Goal: Information Seeking & Learning: Learn about a topic

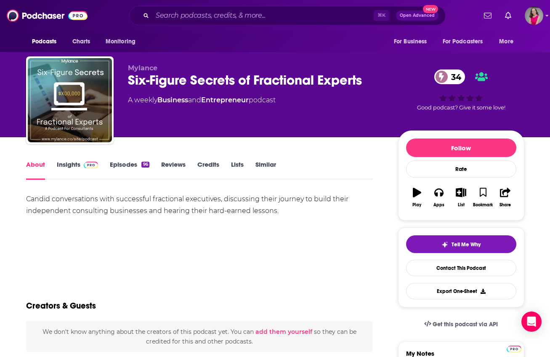
click at [68, 165] on link "Insights" at bounding box center [78, 169] width 42 height 19
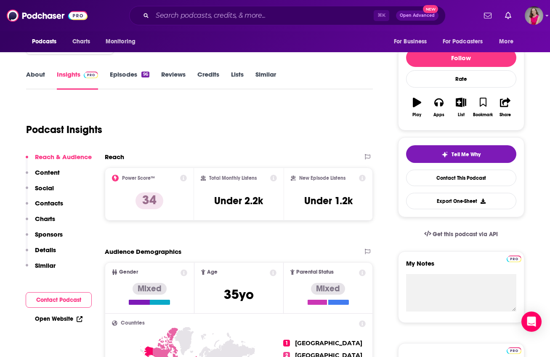
scroll to position [103, 0]
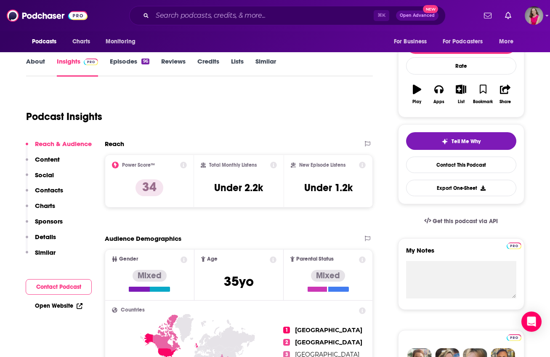
click at [36, 64] on link "About" at bounding box center [35, 66] width 19 height 19
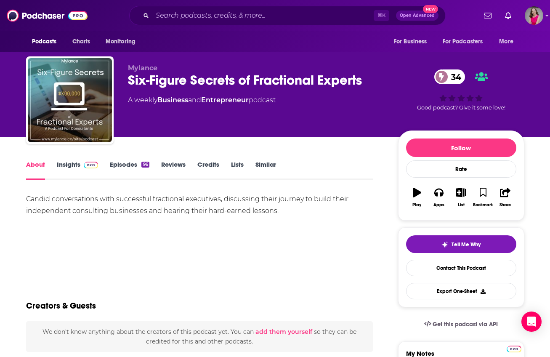
click at [74, 165] on link "Insights" at bounding box center [78, 169] width 42 height 19
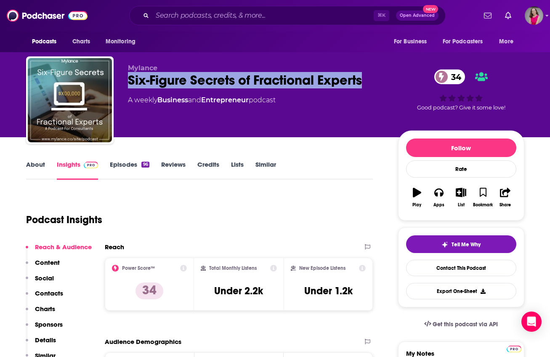
drag, startPoint x: 368, startPoint y: 83, endPoint x: 129, endPoint y: 77, distance: 238.8
click at [128, 77] on div "Six-Figure Secrets of Fractional Experts 34" at bounding box center [256, 80] width 257 height 16
copy h2 "Six-Figure Secrets of Fractional Experts"
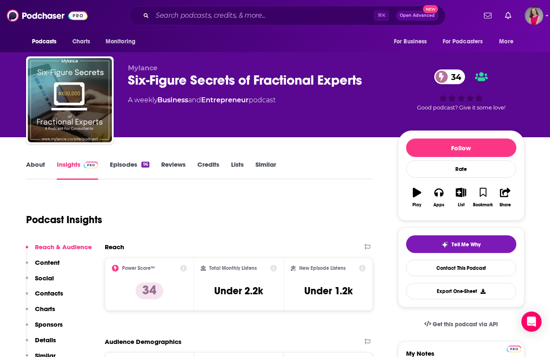
drag, startPoint x: 270, startPoint y: 224, endPoint x: 189, endPoint y: 202, distance: 84.6
click at [270, 224] on div "Podcast Insights" at bounding box center [196, 214] width 341 height 43
click at [127, 164] on link "Episodes 96" at bounding box center [129, 169] width 39 height 19
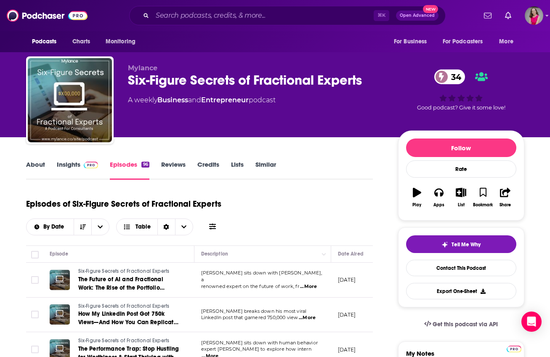
click at [68, 161] on link "Insights" at bounding box center [78, 169] width 42 height 19
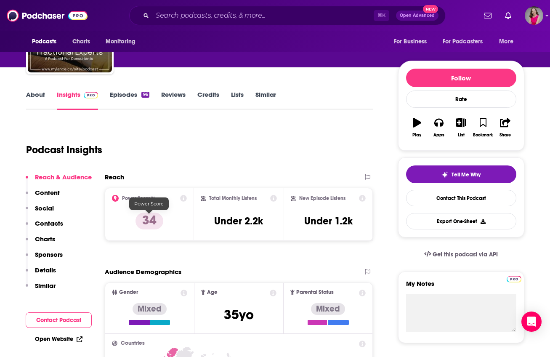
scroll to position [86, 0]
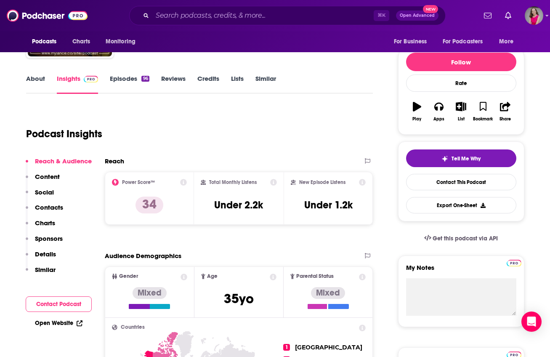
click at [56, 322] on link "Open Website" at bounding box center [59, 323] width 48 height 7
click at [65, 303] on button "Contact Podcast" at bounding box center [59, 304] width 66 height 16
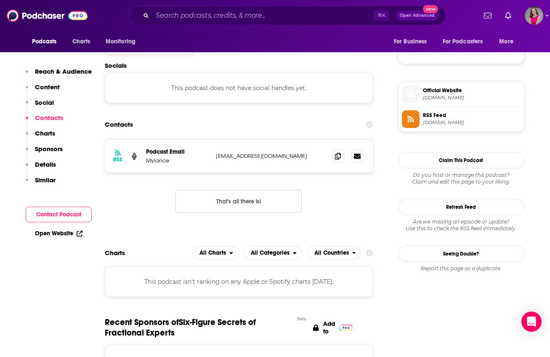
scroll to position [0, 0]
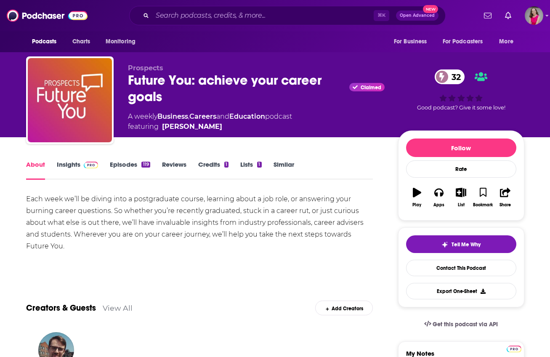
click at [81, 167] on span at bounding box center [89, 164] width 18 height 8
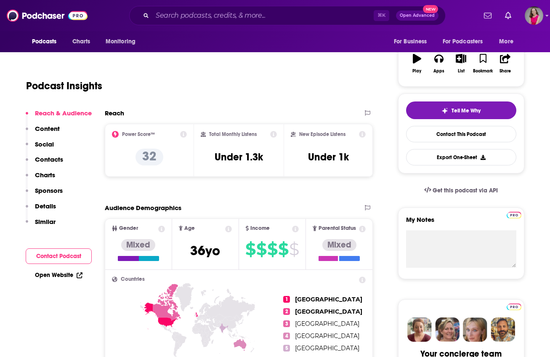
scroll to position [152, 0]
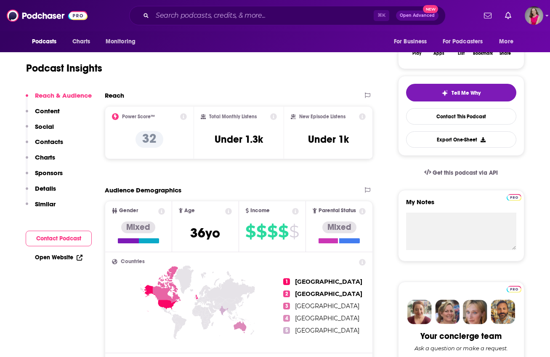
click at [60, 259] on link "Open Website" at bounding box center [59, 257] width 48 height 7
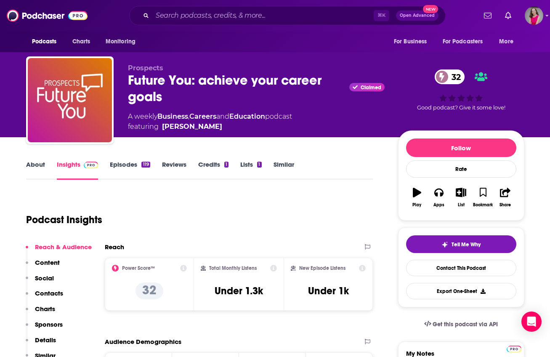
scroll to position [0, 0]
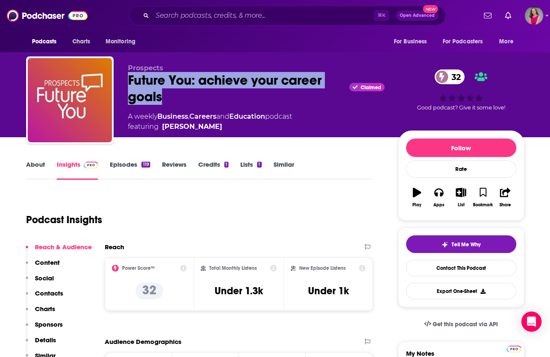
drag, startPoint x: 167, startPoint y: 97, endPoint x: 130, endPoint y: 84, distance: 39.8
click at [130, 84] on div "Future You: achieve your career goals Claimed 32" at bounding box center [256, 88] width 257 height 33
copy h2 "Future You: achieve your career goals"
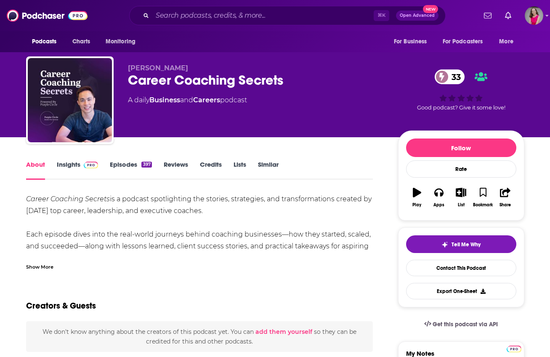
click at [72, 165] on link "Insights" at bounding box center [78, 169] width 42 height 19
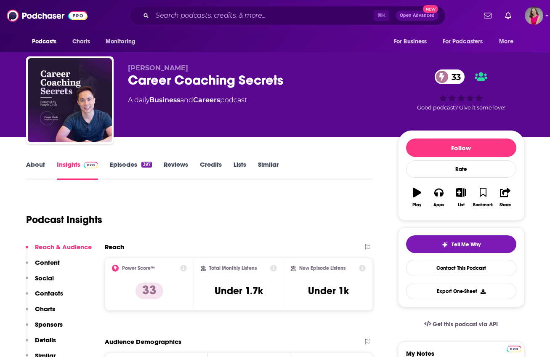
click at [36, 168] on link "About" at bounding box center [35, 169] width 19 height 19
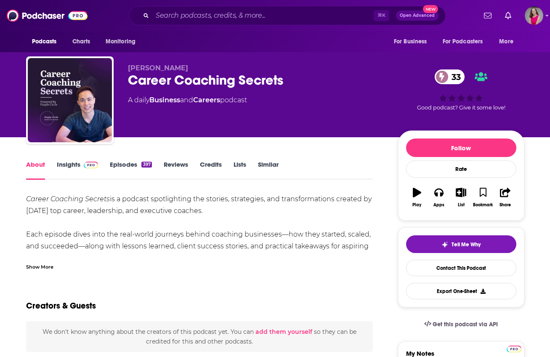
click at [43, 264] on div "Show More" at bounding box center [39, 266] width 27 height 8
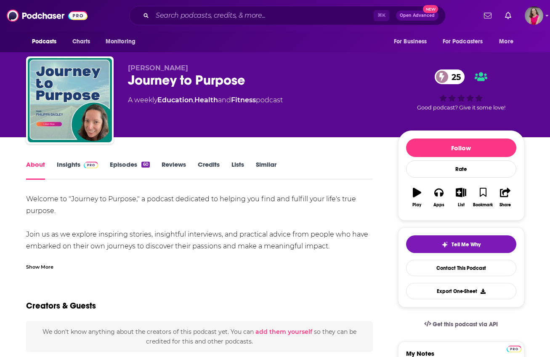
click at [46, 265] on div "Show More" at bounding box center [39, 266] width 27 height 8
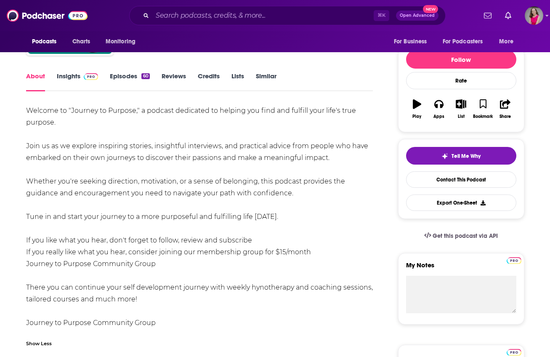
scroll to position [89, 0]
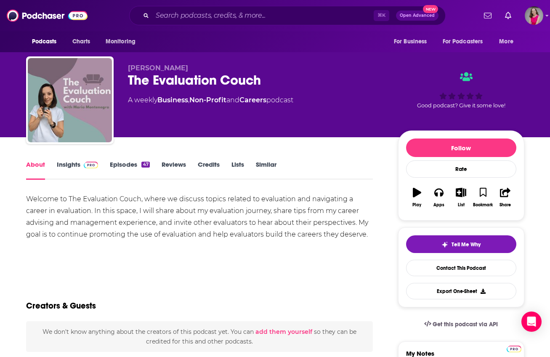
click at [70, 165] on link "Insights" at bounding box center [78, 169] width 42 height 19
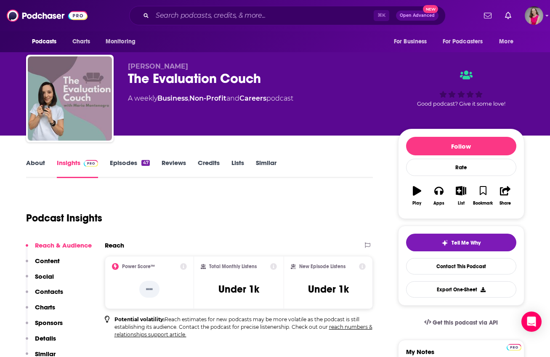
scroll to position [23, 0]
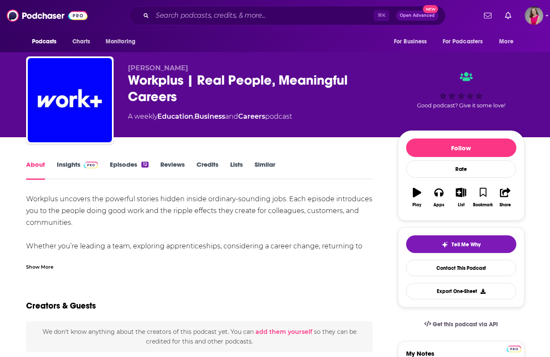
click at [48, 268] on div "Show More" at bounding box center [39, 266] width 27 height 8
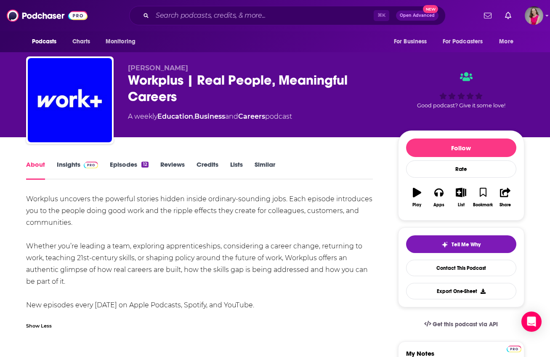
click at [68, 162] on link "Insights" at bounding box center [78, 169] width 42 height 19
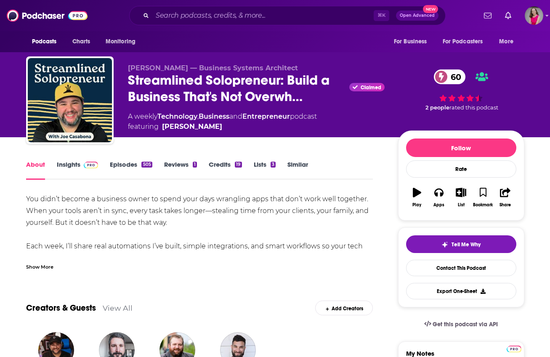
click at [71, 164] on link "Insights" at bounding box center [78, 169] width 42 height 19
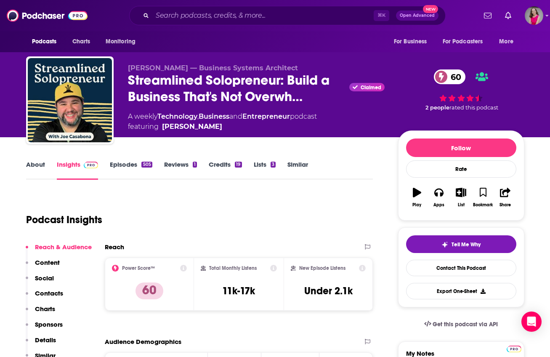
click at [27, 165] on link "About" at bounding box center [35, 169] width 19 height 19
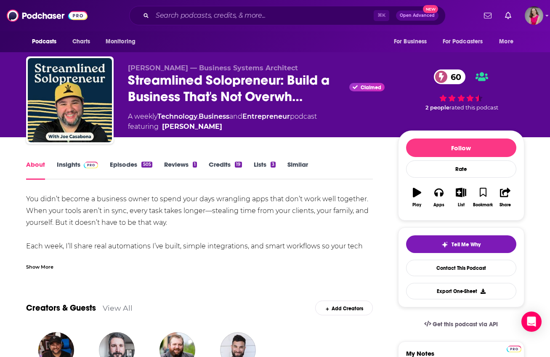
click at [37, 267] on div "Show More" at bounding box center [39, 266] width 27 height 8
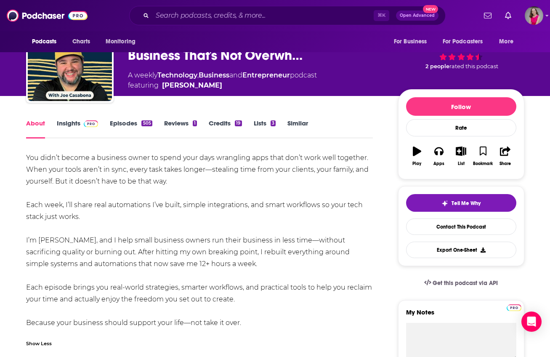
scroll to position [49, 0]
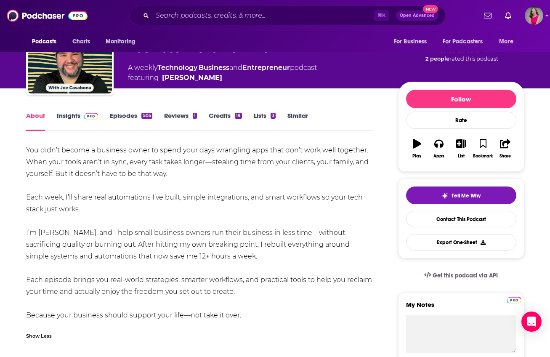
click at [130, 115] on link "Episodes 505" at bounding box center [131, 121] width 42 height 19
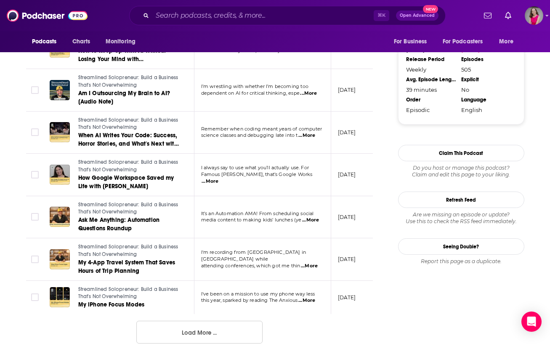
scroll to position [951, 0]
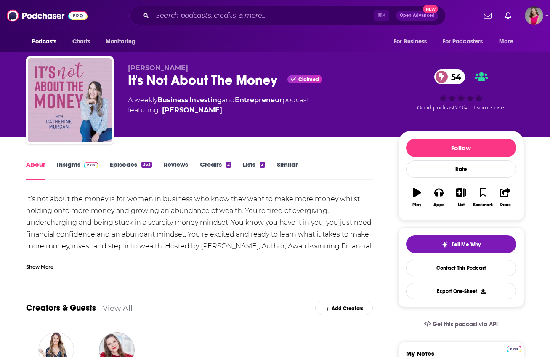
click at [45, 269] on div "Show More" at bounding box center [39, 266] width 27 height 8
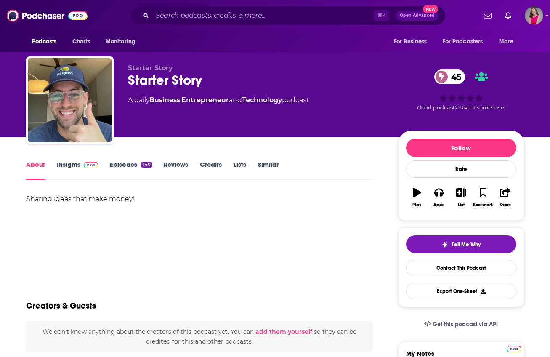
click at [75, 165] on link "Insights" at bounding box center [78, 169] width 42 height 19
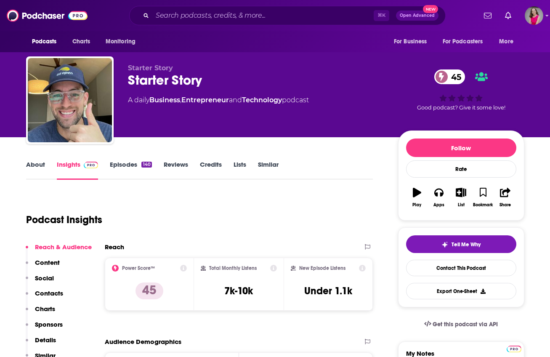
click at [36, 164] on link "About" at bounding box center [35, 169] width 19 height 19
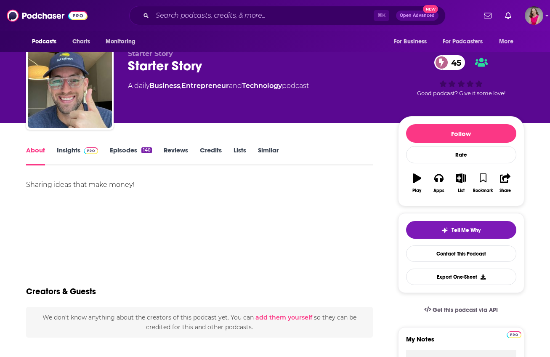
scroll to position [24, 0]
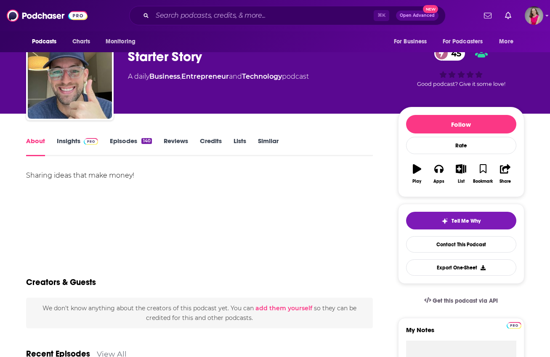
click at [69, 143] on link "Insights" at bounding box center [78, 146] width 42 height 19
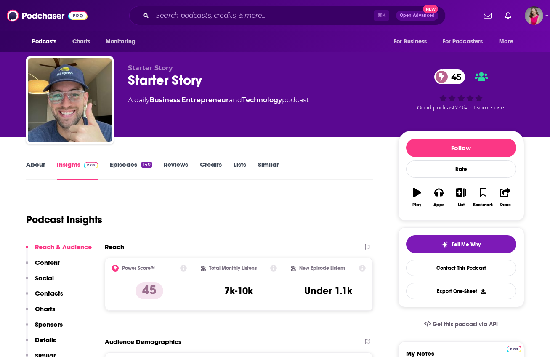
click at [131, 165] on link "Episodes 140" at bounding box center [131, 169] width 42 height 19
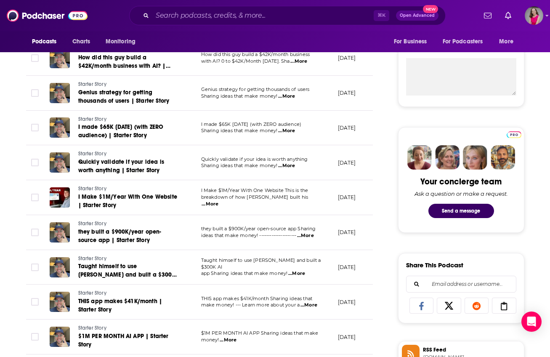
scroll to position [349, 0]
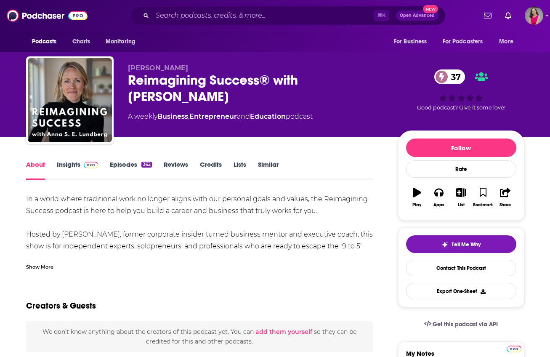
click at [48, 264] on div "Show More" at bounding box center [39, 266] width 27 height 8
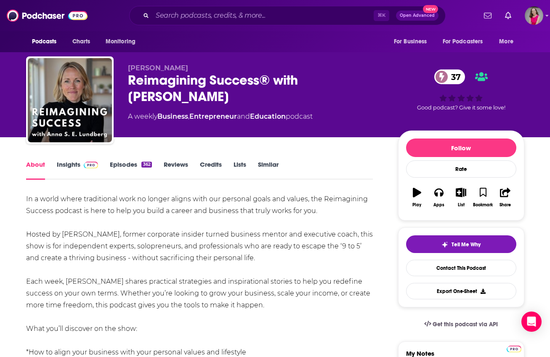
click at [76, 163] on link "Insights" at bounding box center [78, 169] width 42 height 19
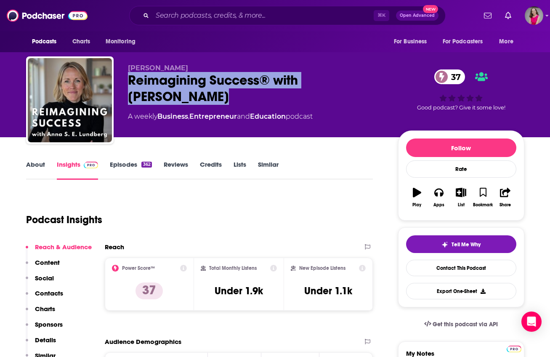
drag, startPoint x: 194, startPoint y: 101, endPoint x: 129, endPoint y: 84, distance: 67.5
click at [129, 84] on div "Reimagining Success® with Anna Lundberg 37" at bounding box center [256, 88] width 257 height 33
copy h2 "Reimagining Success® with Anna Lundberg"
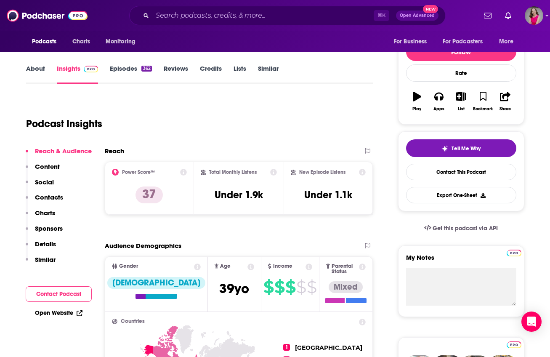
scroll to position [170, 0]
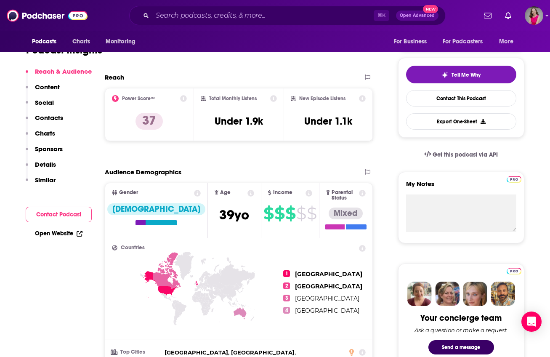
click at [56, 234] on link "Open Website" at bounding box center [59, 233] width 48 height 7
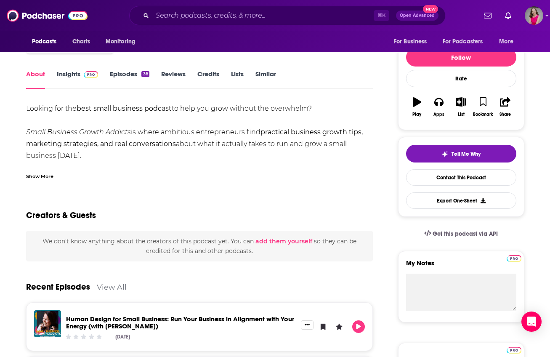
scroll to position [90, 0]
click at [49, 177] on div "Show More" at bounding box center [39, 176] width 27 height 8
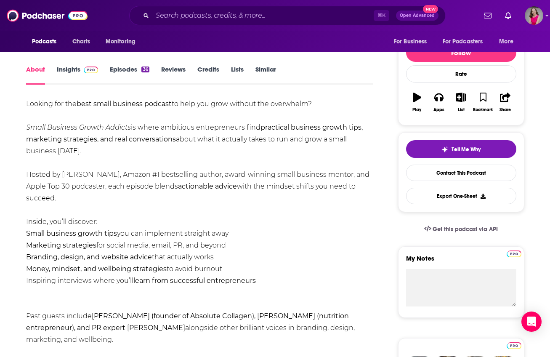
scroll to position [24, 0]
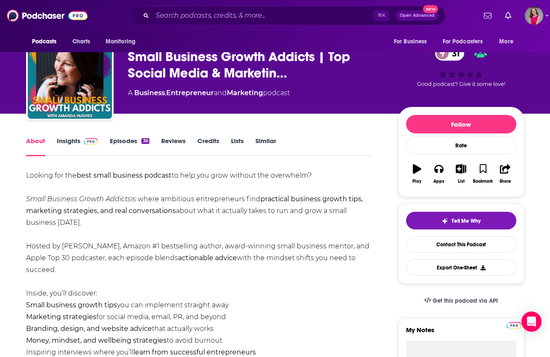
click at [115, 142] on link "Episodes 36" at bounding box center [129, 146] width 39 height 19
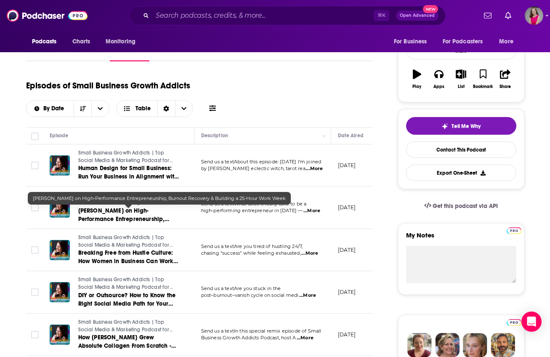
scroll to position [122, 0]
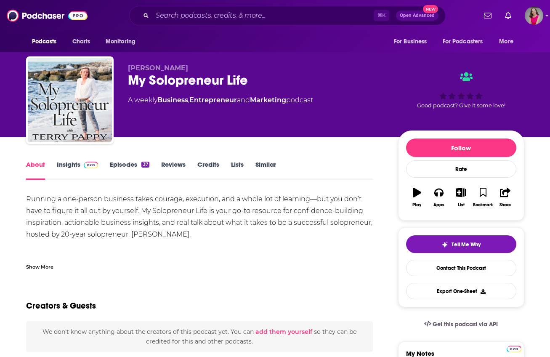
click at [75, 166] on link "Insights" at bounding box center [78, 169] width 42 height 19
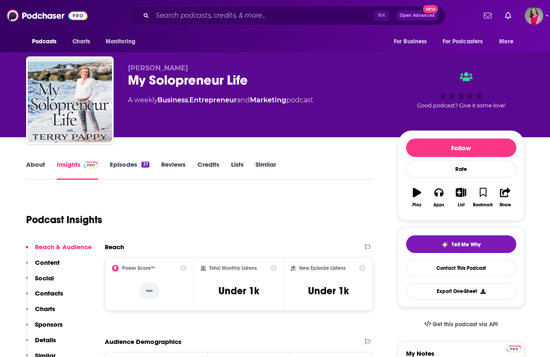
click at [125, 162] on link "Episodes 37" at bounding box center [129, 169] width 39 height 19
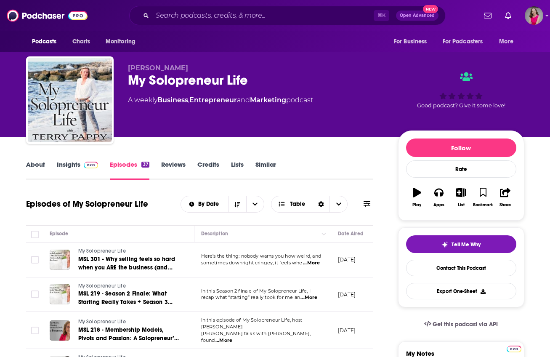
click at [71, 165] on link "Insights" at bounding box center [78, 169] width 42 height 19
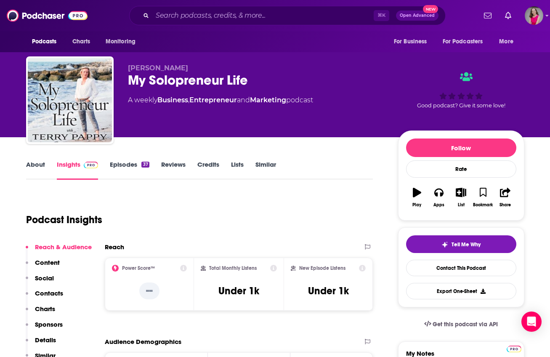
click at [40, 164] on link "About" at bounding box center [35, 169] width 19 height 19
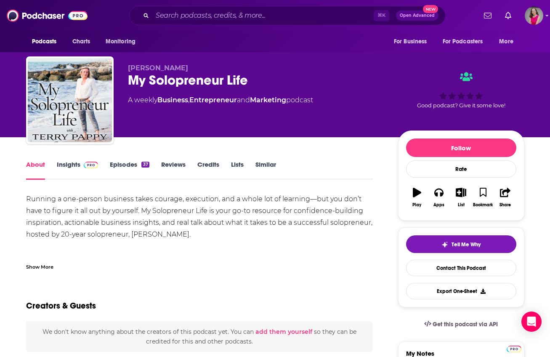
click at [48, 268] on div "Show More" at bounding box center [39, 266] width 27 height 8
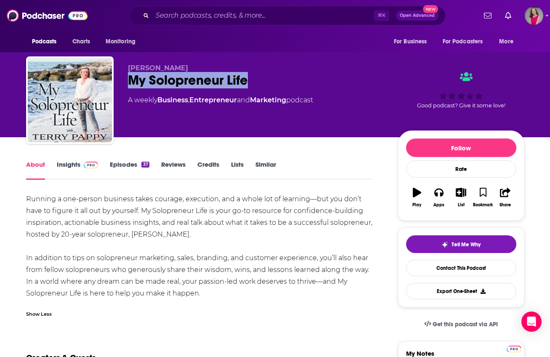
drag, startPoint x: 252, startPoint y: 83, endPoint x: 123, endPoint y: 82, distance: 129.2
click at [123, 82] on div "Terry Pappy My Solopreneur Life A weekly Business , Entrepreneur and Marketing …" at bounding box center [275, 101] width 498 height 91
copy h1 "My Solopreneur Life"
click at [62, 165] on link "Insights" at bounding box center [78, 169] width 42 height 19
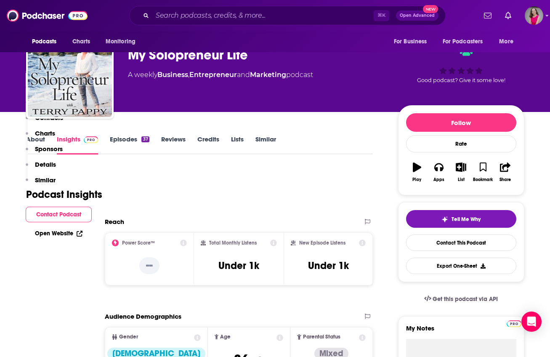
scroll to position [187, 0]
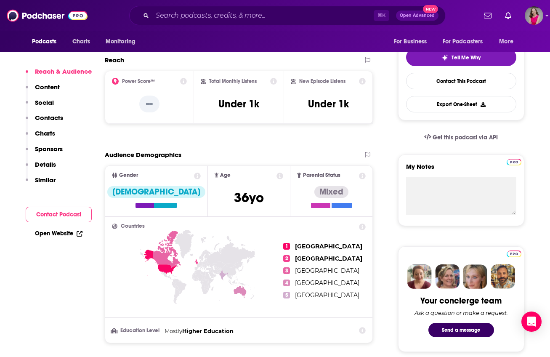
click at [38, 232] on link "Open Website" at bounding box center [59, 233] width 48 height 7
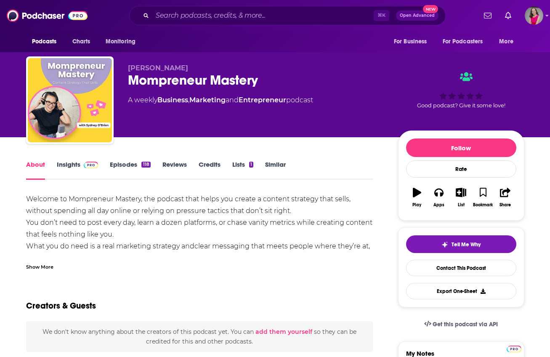
click at [78, 166] on link "Insights" at bounding box center [78, 169] width 42 height 19
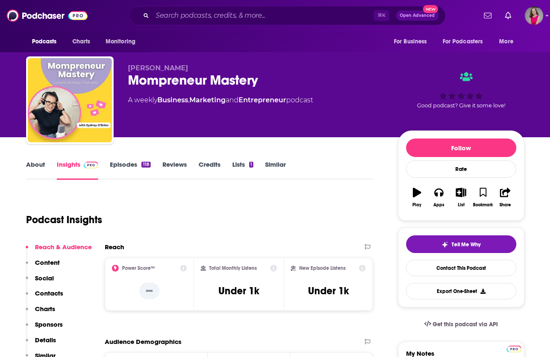
click at [36, 164] on link "About" at bounding box center [35, 169] width 19 height 19
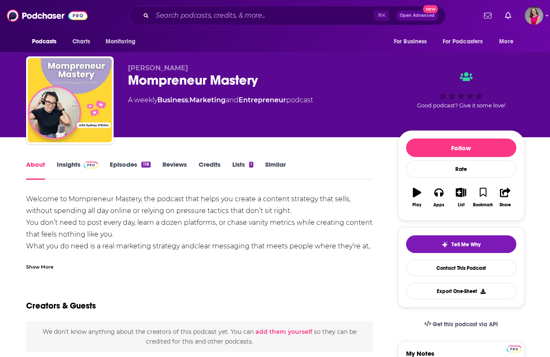
click at [35, 266] on div "Show More" at bounding box center [39, 266] width 27 height 8
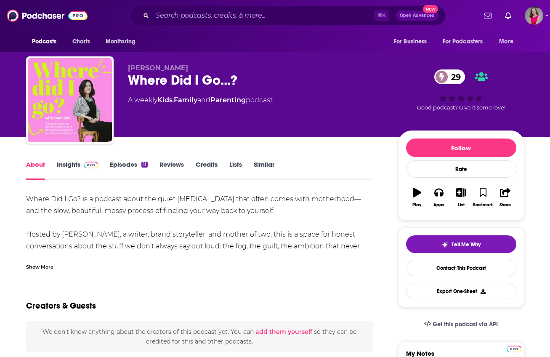
click at [67, 165] on link "Insights" at bounding box center [78, 169] width 42 height 19
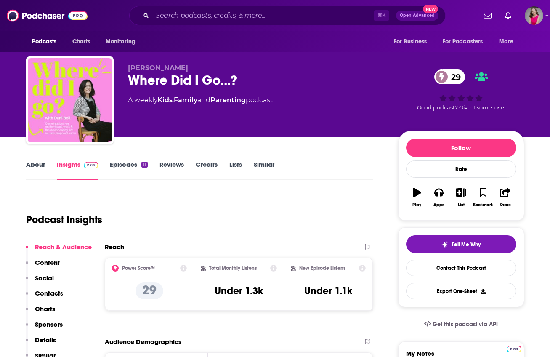
click at [39, 165] on link "About" at bounding box center [35, 169] width 19 height 19
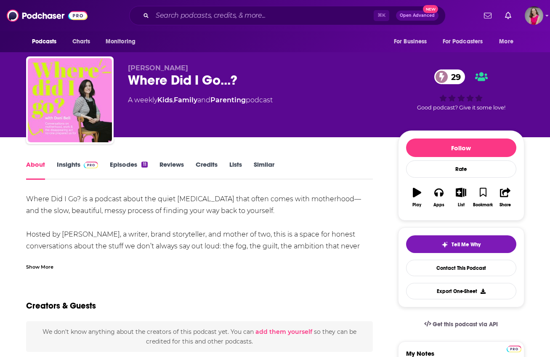
click at [39, 267] on div "Show More" at bounding box center [39, 266] width 27 height 8
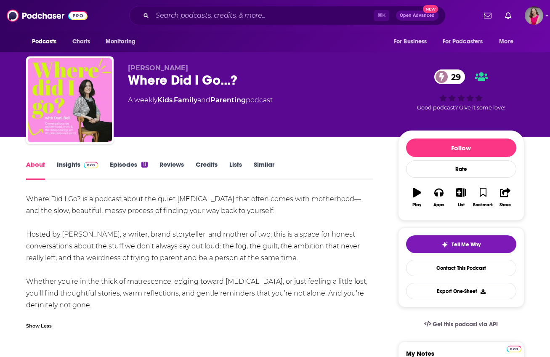
click at [72, 164] on link "Insights" at bounding box center [78, 169] width 42 height 19
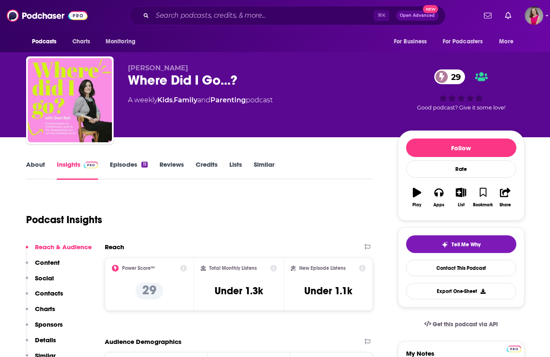
click at [127, 162] on link "Episodes 11" at bounding box center [128, 169] width 37 height 19
